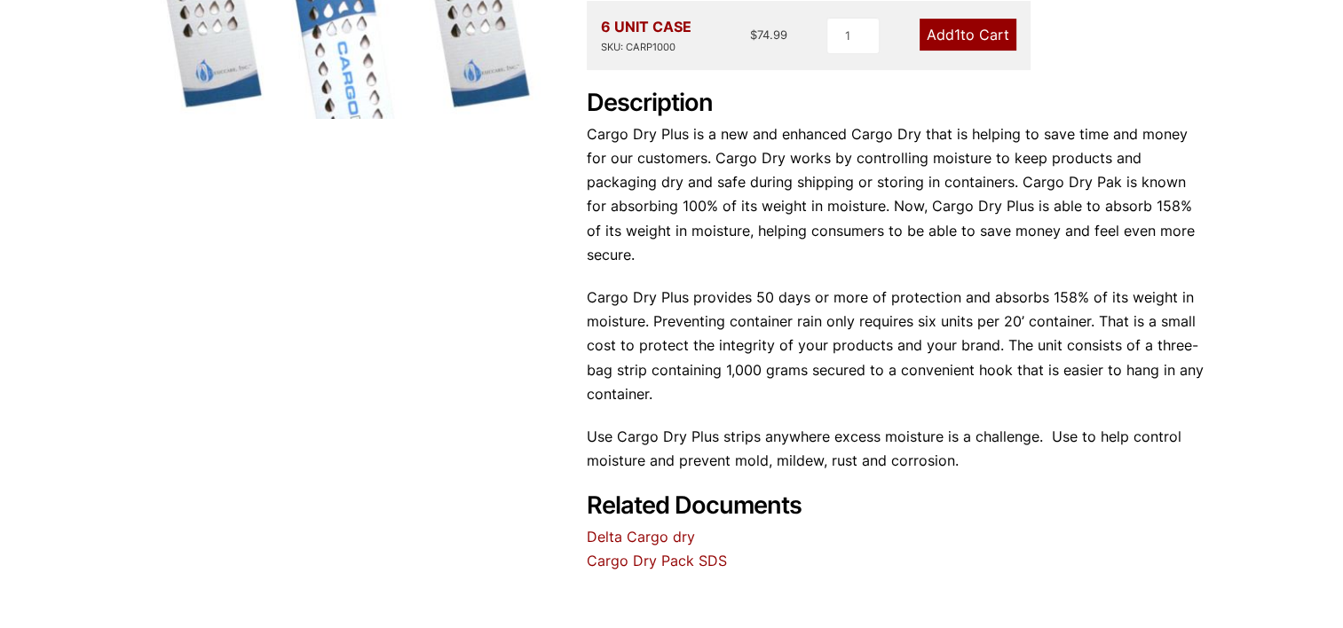
scroll to position [227, 0]
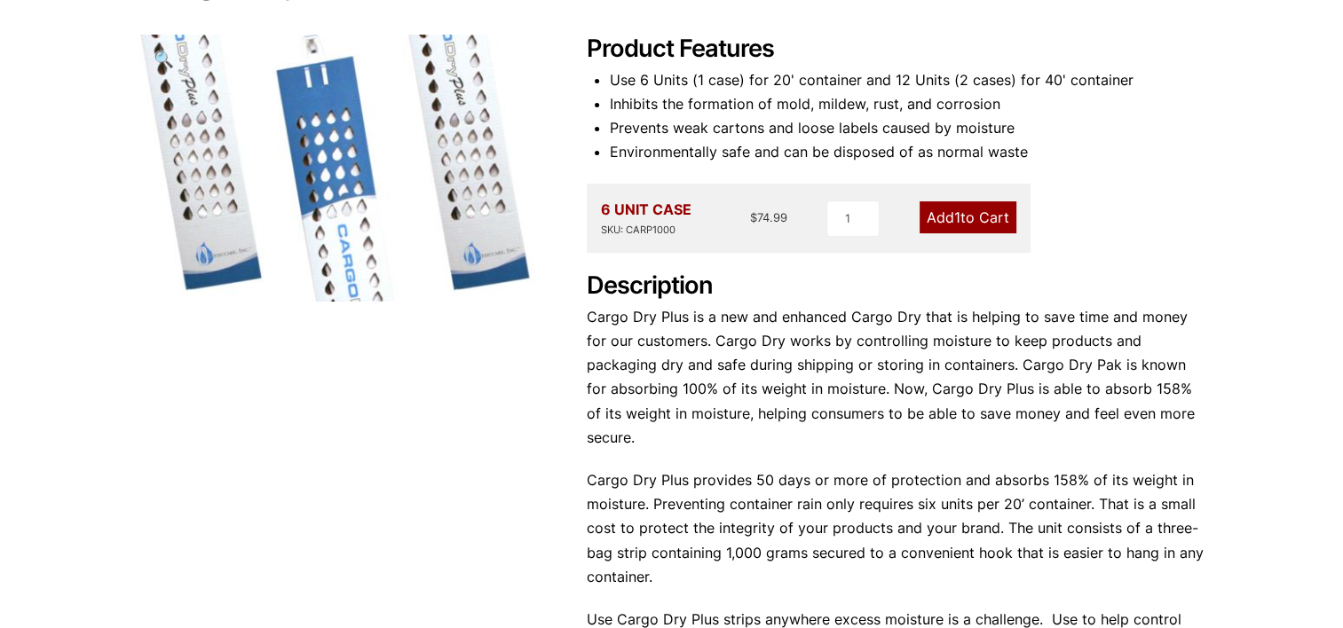
scroll to position [710, 0]
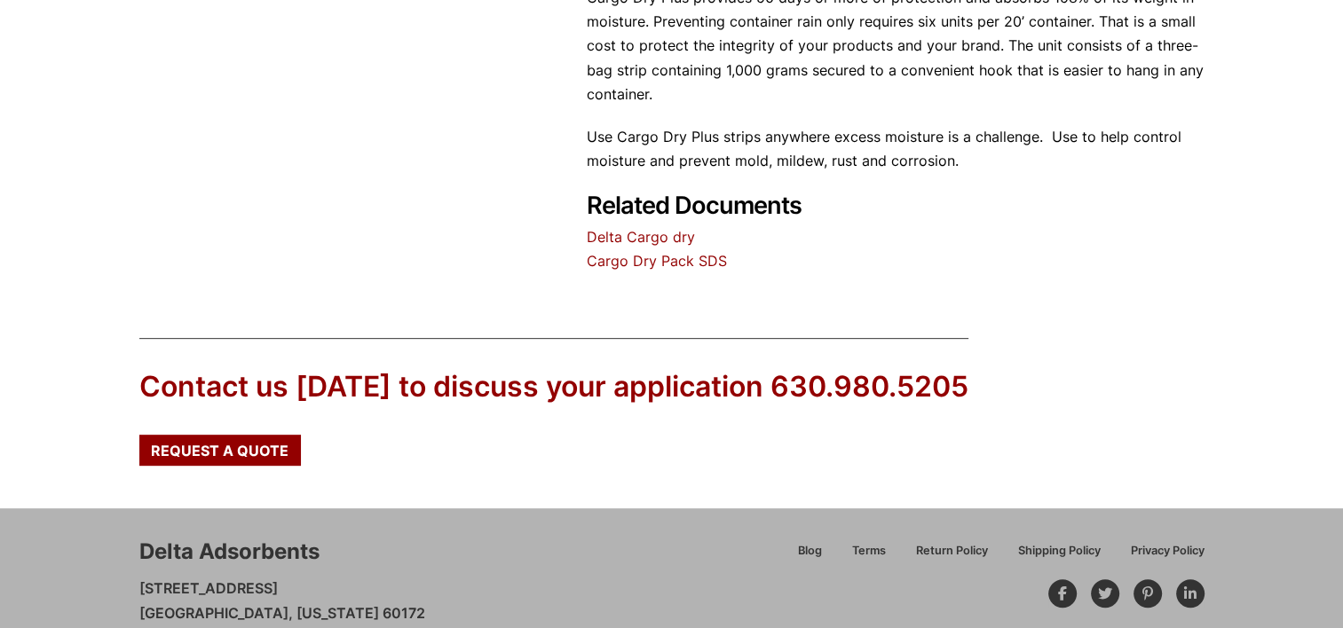
click at [609, 252] on link "Cargo Dry Pack SDS" at bounding box center [657, 261] width 140 height 18
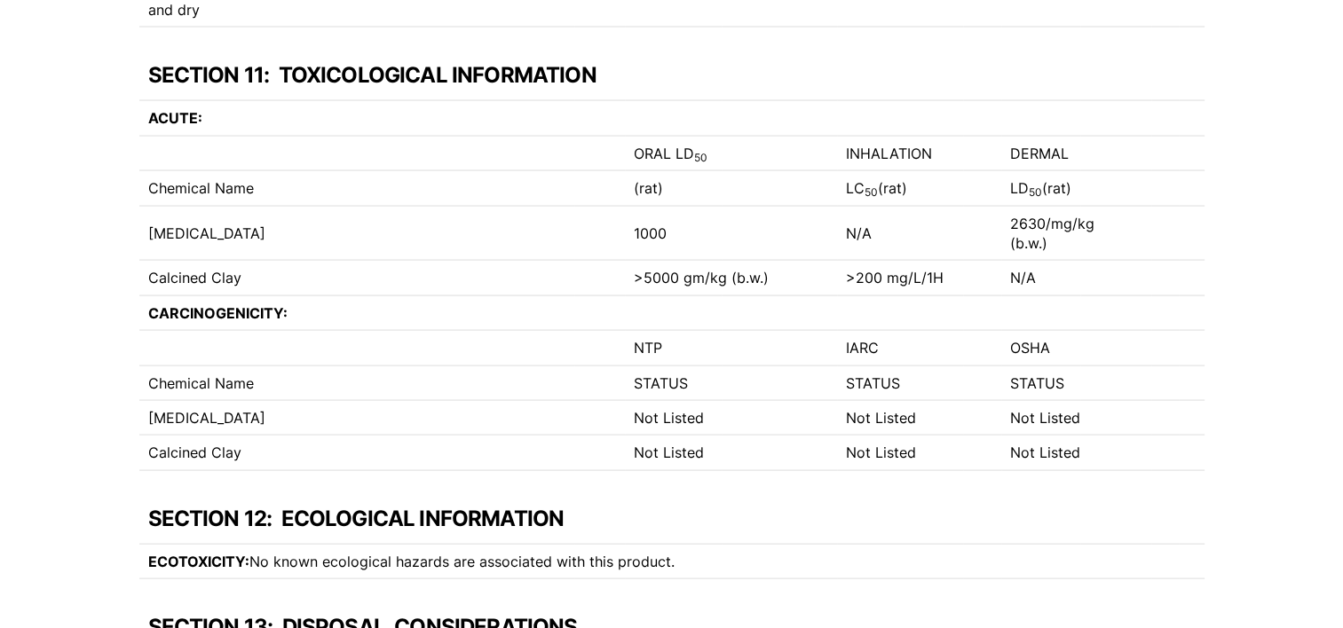
scroll to position [3639, 0]
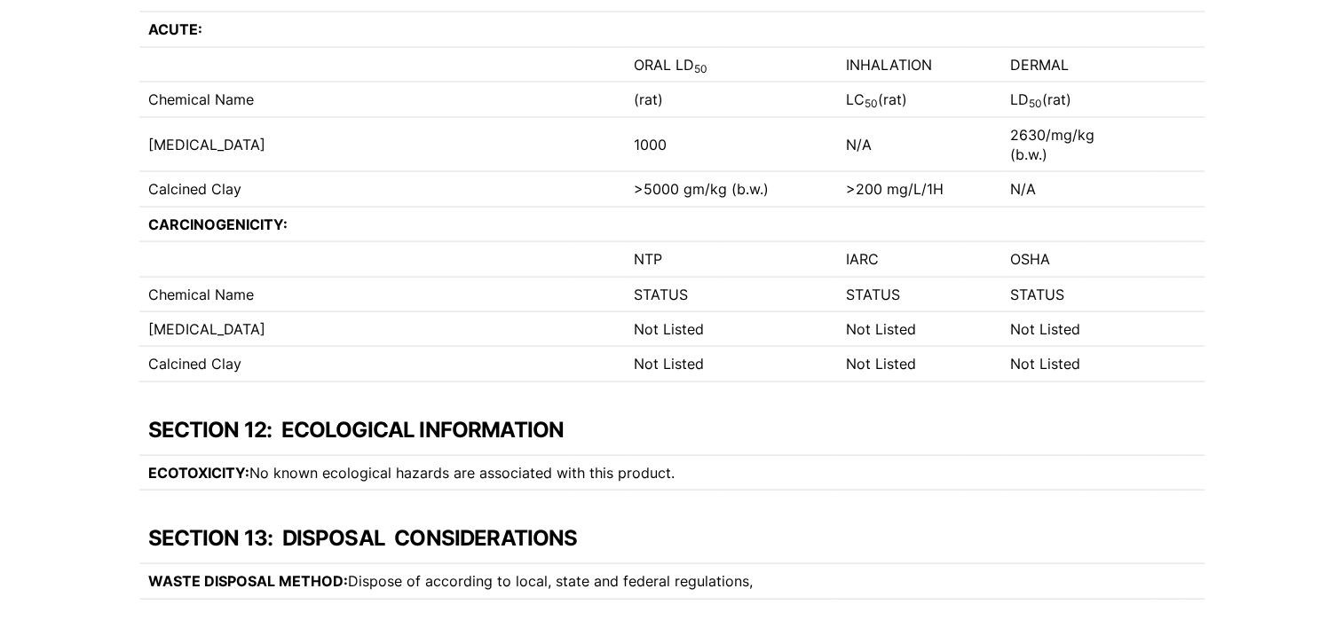
click at [839, 487] on td "ECOTOXICITY: No known ecological hazards are associated with this product." at bounding box center [610, 472] width 942 height 35
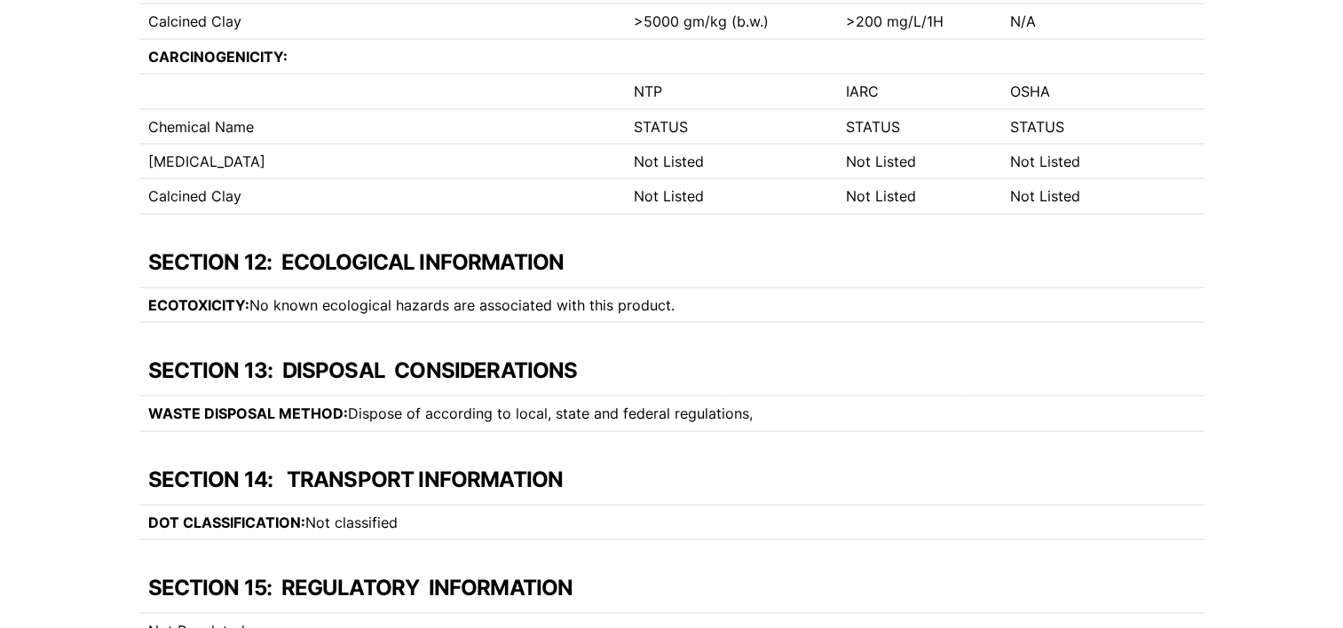
scroll to position [3817, 0]
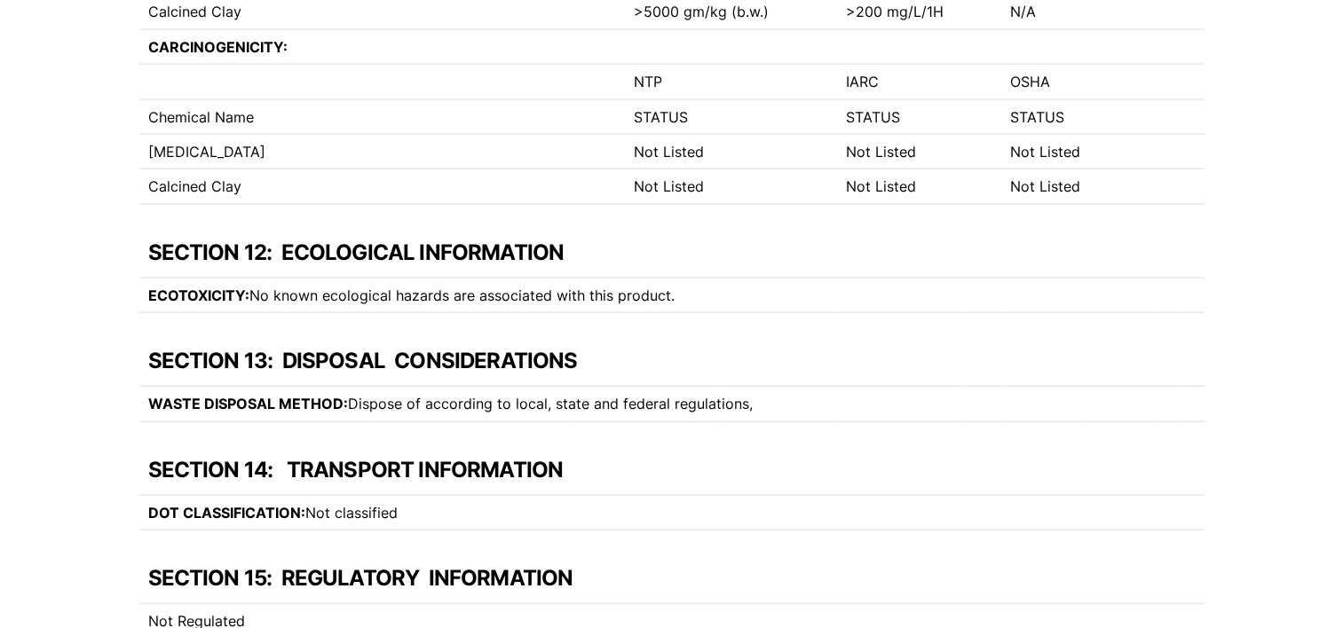
drag, startPoint x: 470, startPoint y: 408, endPoint x: 996, endPoint y: 419, distance: 526.4
click at [996, 419] on td "WASTE DISPOSAL METHOD: Dispose of according to local, state and federal regulat…" at bounding box center [570, 404] width 863 height 35
drag, startPoint x: 141, startPoint y: 404, endPoint x: 899, endPoint y: 398, distance: 758.0
click at [899, 398] on td "WASTE DISPOSAL METHOD: Dispose of according to local, state and federal regulat…" at bounding box center [570, 404] width 863 height 35
copy td "WASTE DISPOSAL METHOD: Dispose of according to local, state and federal regulat…"
